Goal: Task Accomplishment & Management: Manage account settings

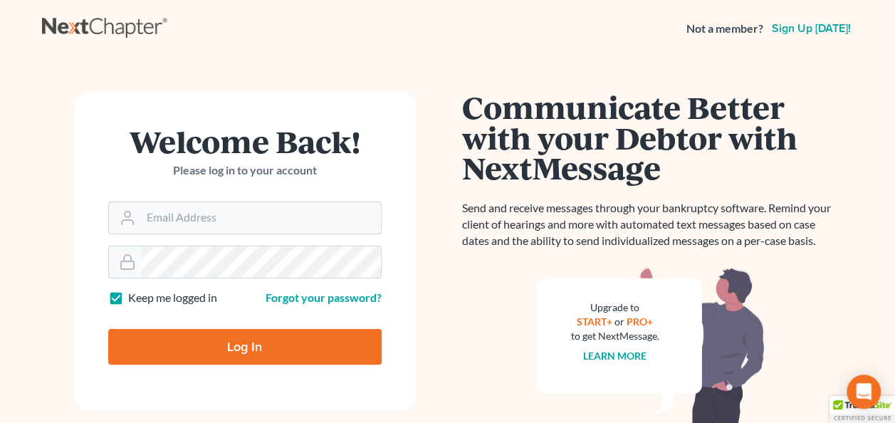
type input "[PERSON_NAME][EMAIL_ADDRESS][PERSON_NAME][DOMAIN_NAME]"
click at [231, 348] on input "Log In" at bounding box center [244, 347] width 273 height 36
type input "Thinking..."
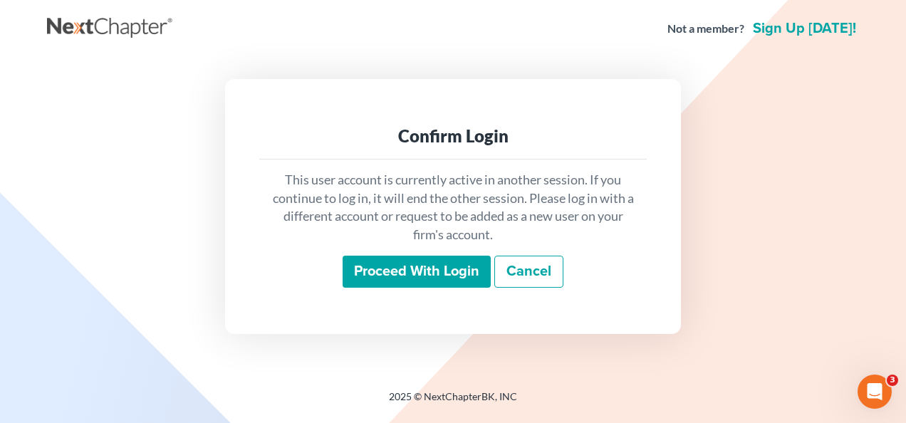
click at [422, 266] on input "Proceed with login" at bounding box center [416, 272] width 148 height 33
